Goal: Task Accomplishment & Management: Use online tool/utility

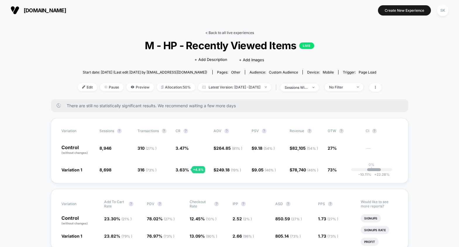
click at [245, 33] on link "< Back to all live experiences" at bounding box center [230, 32] width 49 height 4
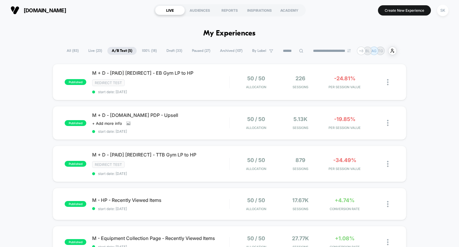
click at [146, 51] on span "100% ( 18 )" at bounding box center [150, 51] width 24 height 8
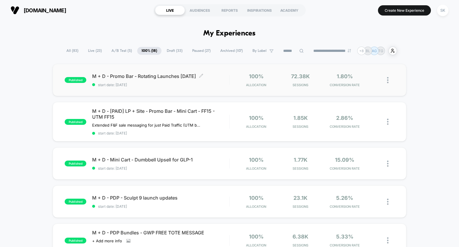
click at [143, 79] on div "M + D - Promo Bar - Rotating Launches [DATE] Click to edit experience details C…" at bounding box center [160, 80] width 137 height 14
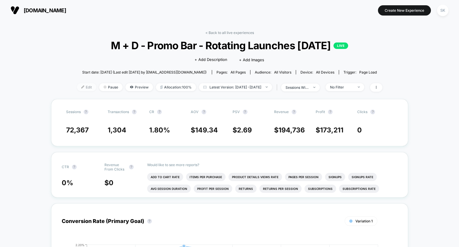
click at [82, 87] on span "Edit" at bounding box center [86, 87] width 19 height 8
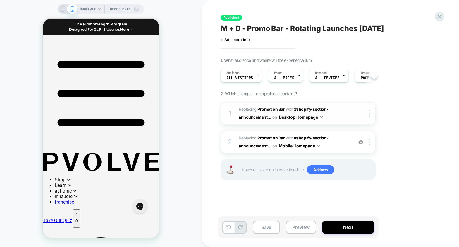
click at [339, 109] on span "#_loomi_addon_1759988243496 Replacing Promotion Bar WITH #shopify-section-annou…" at bounding box center [295, 113] width 112 height 16
click at [351, 231] on button "Next" at bounding box center [348, 227] width 52 height 13
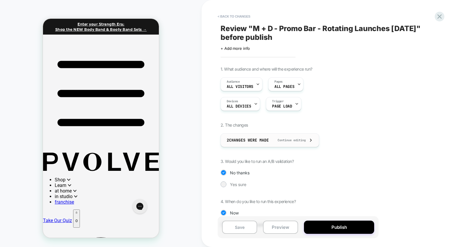
click at [305, 141] on span "Continue editing" at bounding box center [289, 140] width 34 height 4
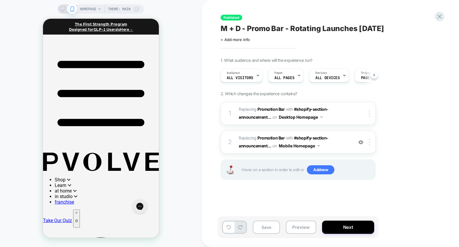
scroll to position [0, 0]
click at [346, 242] on div "Save Preview Next" at bounding box center [331, 230] width 220 height 28
click at [346, 232] on button "Next" at bounding box center [348, 227] width 52 height 13
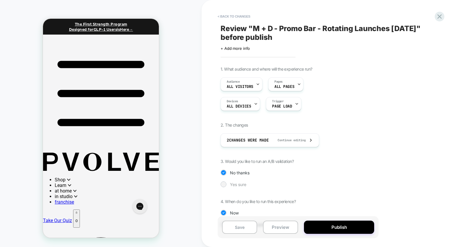
click at [243, 183] on span "Yes sure" at bounding box center [238, 184] width 16 height 5
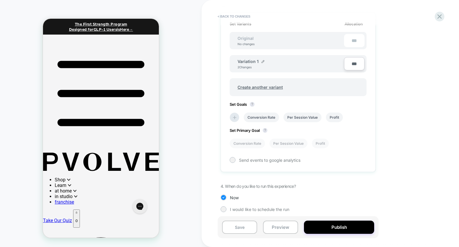
scroll to position [182, 0]
click at [270, 84] on span "Create another variant" at bounding box center [260, 86] width 57 height 14
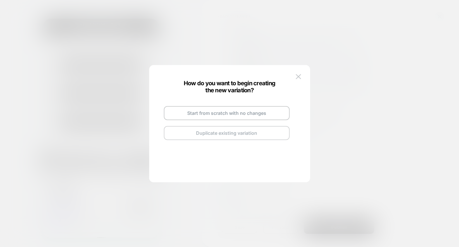
click at [237, 136] on button "Duplicate existing variation" at bounding box center [227, 133] width 126 height 14
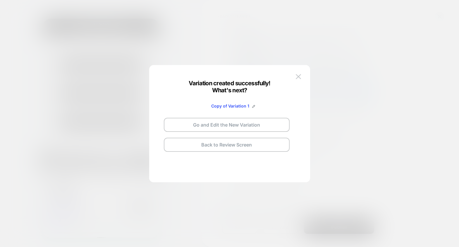
click at [235, 106] on span "Copy of Variation 1" at bounding box center [230, 105] width 38 height 5
click at [252, 107] on div "Copy of Variation 1" at bounding box center [233, 105] width 44 height 5
click at [252, 106] on img at bounding box center [253, 106] width 3 height 3
click at [230, 101] on input "**********" at bounding box center [220, 105] width 42 height 11
type input "*"
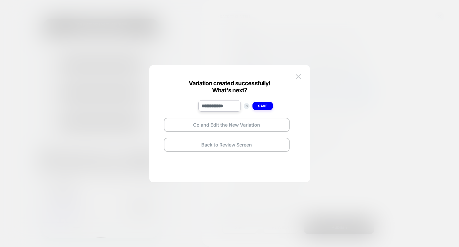
type input "**********"
click at [255, 112] on div "Save" at bounding box center [263, 105] width 20 height 11
click at [260, 106] on strong "Save" at bounding box center [262, 106] width 9 height 4
click at [247, 127] on button "Go and Edit the New Variation" at bounding box center [227, 125] width 126 height 14
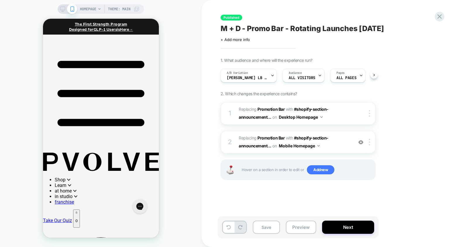
scroll to position [0, 0]
click at [334, 138] on span "#_loomi_addon_1759989622600 Replacing Promotion Bar WITH #shopify-section-annou…" at bounding box center [295, 142] width 112 height 16
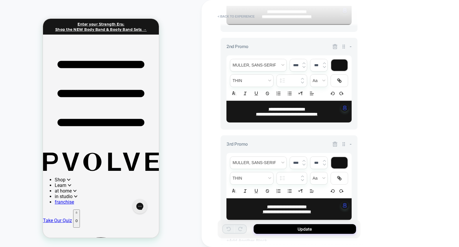
scroll to position [300, 0]
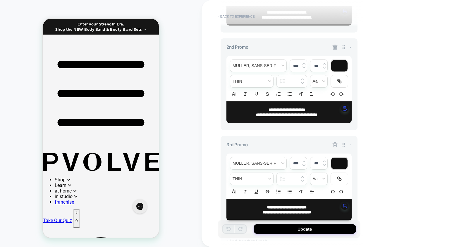
click at [351, 47] on span "-" at bounding box center [351, 47] width 2 height 6
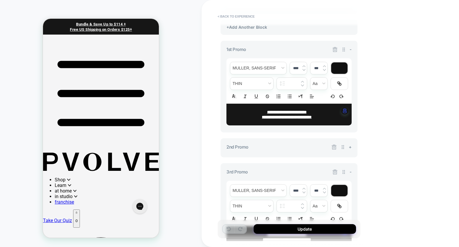
scroll to position [201, 0]
click at [350, 47] on span "-" at bounding box center [351, 49] width 2 height 6
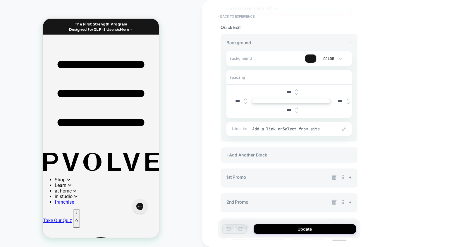
scroll to position [0, 0]
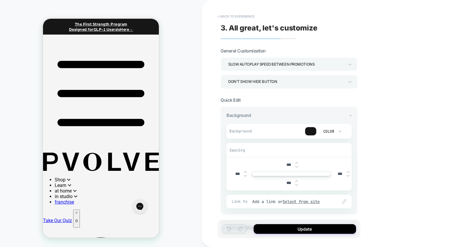
click at [248, 15] on button "< Back to experience" at bounding box center [236, 16] width 43 height 9
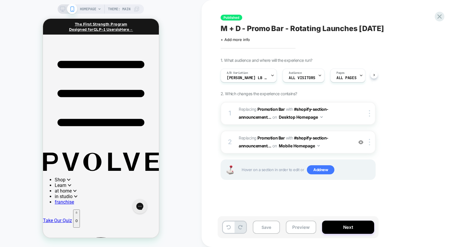
scroll to position [0, 0]
click at [341, 117] on span "#_loomi_addon_1759988243496 Replacing Promotion Bar WITH #shopify-section-annou…" at bounding box center [295, 113] width 112 height 16
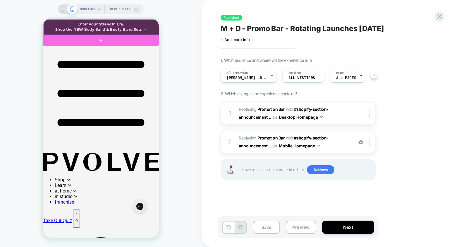
click at [148, 25] on div at bounding box center [101, 27] width 116 height 16
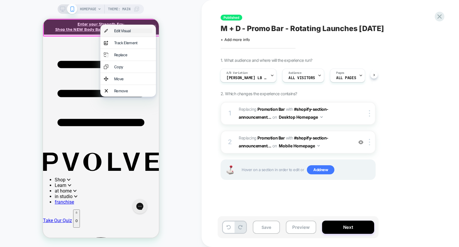
click at [141, 32] on div "Edit Visual" at bounding box center [133, 30] width 38 height 5
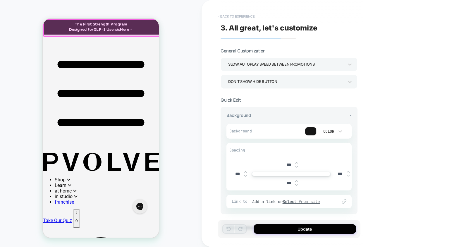
click at [246, 13] on button "< Back to experience" at bounding box center [236, 16] width 43 height 9
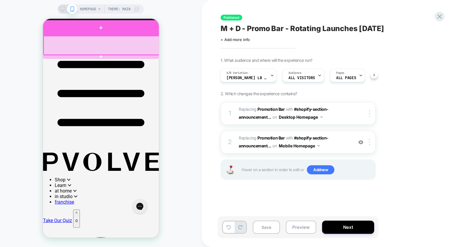
click at [119, 29] on div at bounding box center [101, 27] width 116 height 15
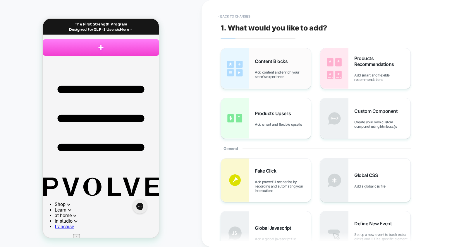
click at [288, 80] on div "Content Blocks Add content and enrich your store's experience" at bounding box center [266, 68] width 90 height 40
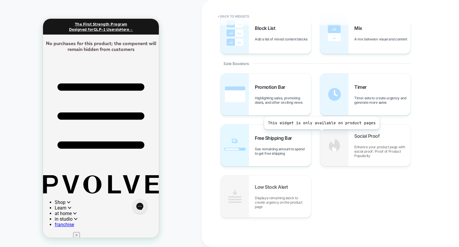
scroll to position [245, 0]
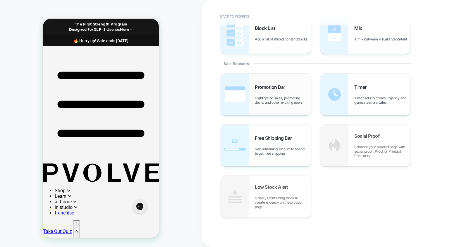
click at [281, 92] on div "Promotion Bar Highlighting sales, promoting deals, and other exciting news" at bounding box center [283, 94] width 56 height 20
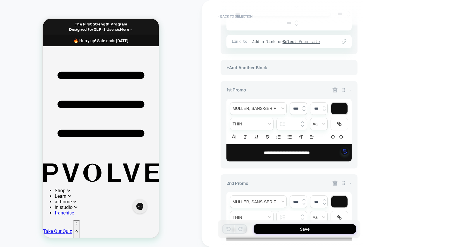
scroll to position [373, 0]
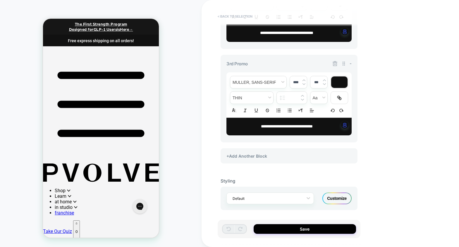
click at [240, 19] on button "< Back to selection" at bounding box center [235, 16] width 41 height 9
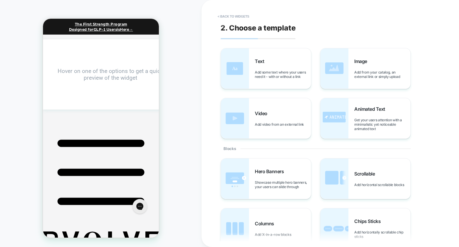
click at [151, 16] on div "HOMEPAGE Theme: MAIN" at bounding box center [101, 123] width 202 height 235
click at [149, 28] on div "The First Strength Program Designed for GLP-1 Users is Here →" at bounding box center [101, 26] width 104 height 11
click at [227, 17] on button "< Back to widgets" at bounding box center [233, 16] width 37 height 9
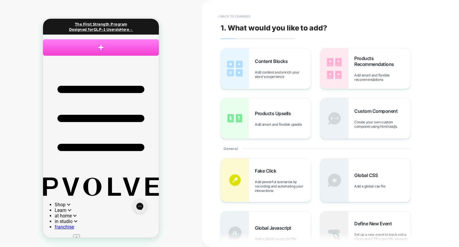
click at [235, 13] on button "< Back to changes" at bounding box center [234, 16] width 39 height 9
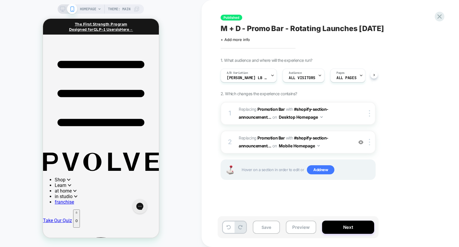
scroll to position [0, 0]
click at [343, 146] on span "#_loomi_addon_1759989622600 Replacing Promotion Bar WITH #shopify-section-annou…" at bounding box center [295, 142] width 112 height 16
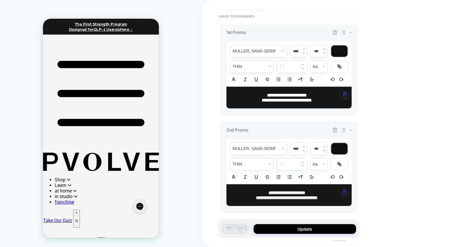
scroll to position [220, 0]
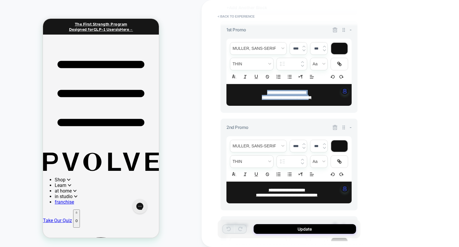
drag, startPoint x: 318, startPoint y: 95, endPoint x: 261, endPoint y: 93, distance: 56.9
click at [261, 93] on div "**********" at bounding box center [289, 95] width 125 height 22
type input "****"
type input "*****"
type input "****"
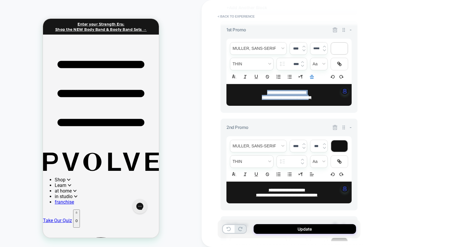
type input "***"
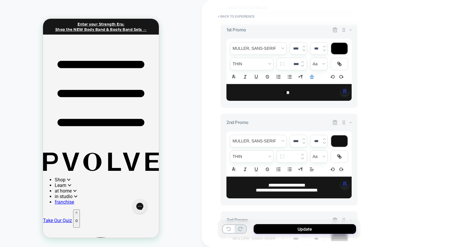
type input "*****"
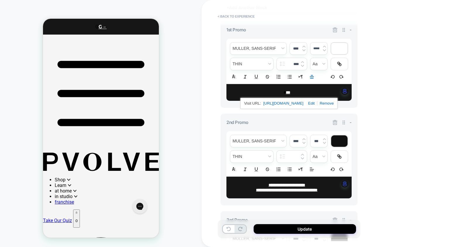
scroll to position [0, 0]
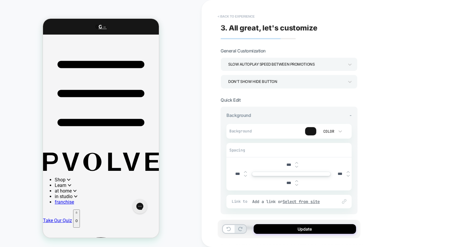
click at [240, 14] on button "< Back to experience" at bounding box center [236, 16] width 43 height 9
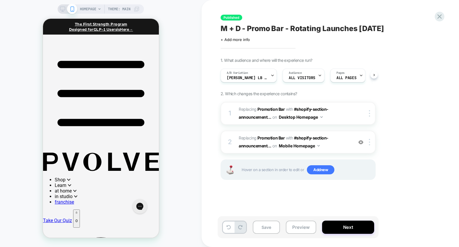
scroll to position [0, 0]
click at [434, 19] on div "Published M + D - Promo Bar - Rotating Launches [DATE] Click to edit experience…" at bounding box center [328, 123] width 220 height 235
click at [437, 18] on icon at bounding box center [440, 17] width 8 height 8
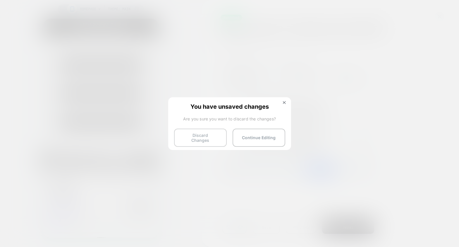
click at [197, 134] on button "Discard Changes" at bounding box center [200, 138] width 53 height 18
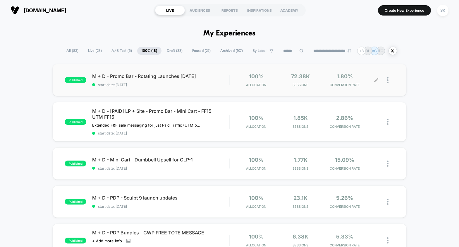
click at [389, 79] on div at bounding box center [390, 80] width 7 height 14
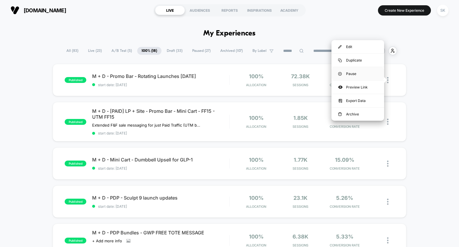
click at [361, 71] on div "Pause" at bounding box center [358, 73] width 53 height 13
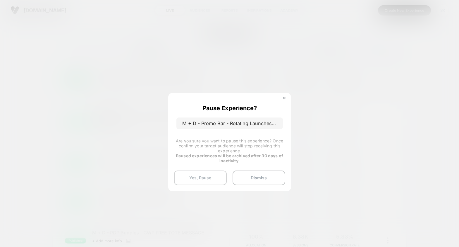
click at [201, 181] on button "Yes, Pause" at bounding box center [200, 177] width 53 height 15
